Goal: Transaction & Acquisition: Subscribe to service/newsletter

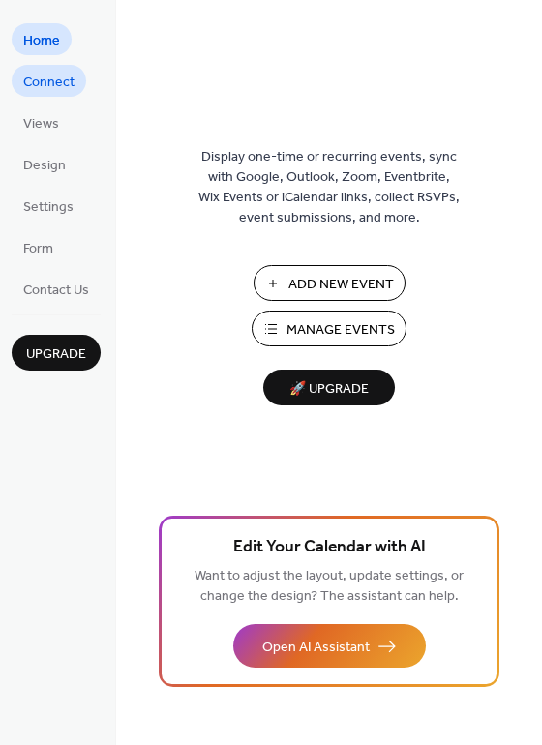
click at [60, 92] on span "Connect" at bounding box center [48, 83] width 51 height 20
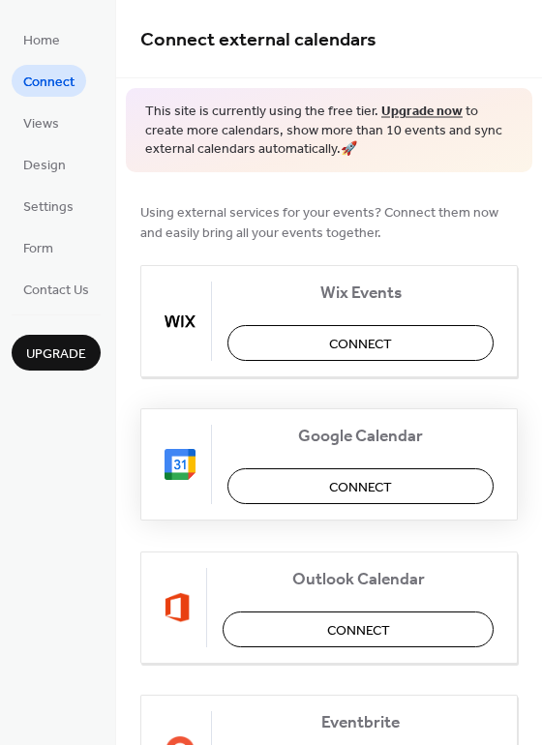
click at [367, 477] on span "Connect" at bounding box center [360, 487] width 63 height 20
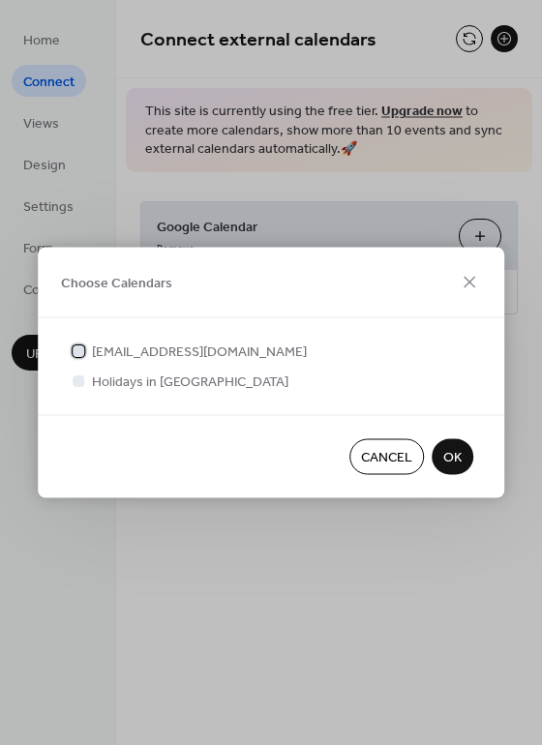
click at [80, 350] on div at bounding box center [79, 350] width 12 height 12
click at [449, 463] on span "OK" at bounding box center [452, 458] width 18 height 20
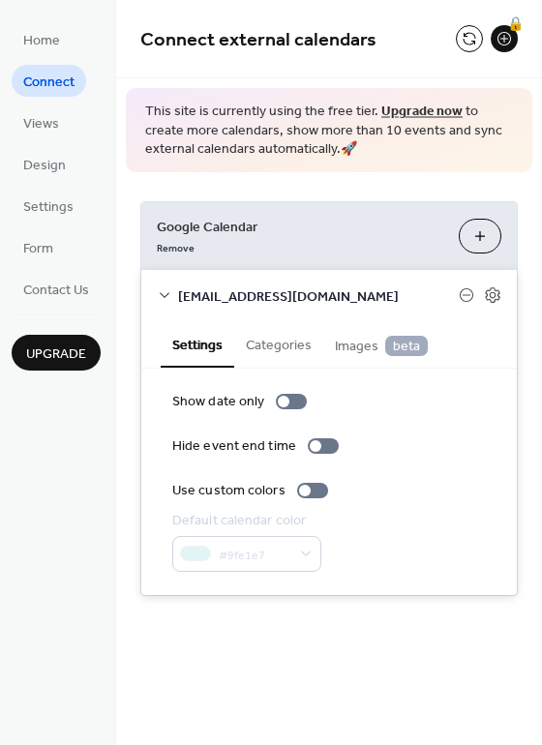
click at [273, 343] on button "Categories" at bounding box center [278, 343] width 89 height 45
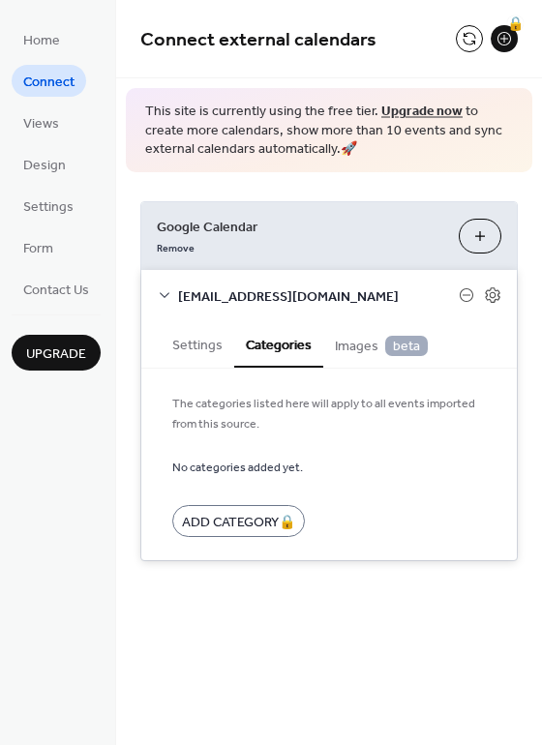
click at [347, 344] on span "Images beta" at bounding box center [381, 346] width 93 height 21
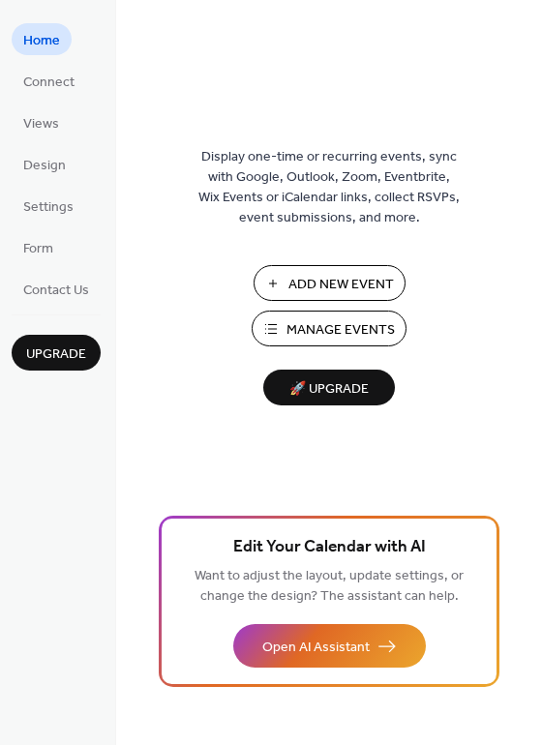
click at [62, 354] on span "Upgrade" at bounding box center [56, 354] width 60 height 20
